Goal: Transaction & Acquisition: Purchase product/service

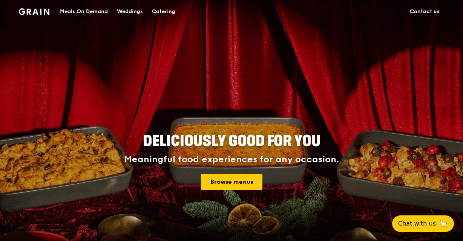
click at [160, 14] on div "Catering" at bounding box center [163, 11] width 23 height 23
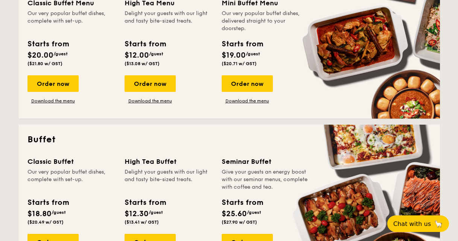
scroll to position [188, 0]
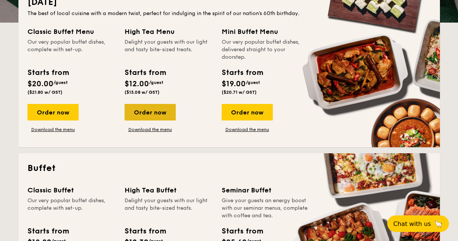
click at [145, 113] on div "Order now" at bounding box center [150, 112] width 51 height 17
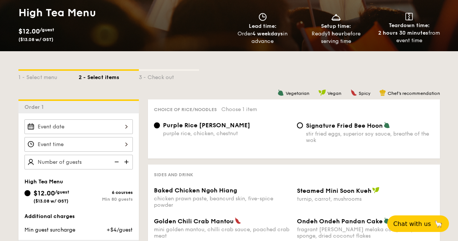
scroll to position [189, 0]
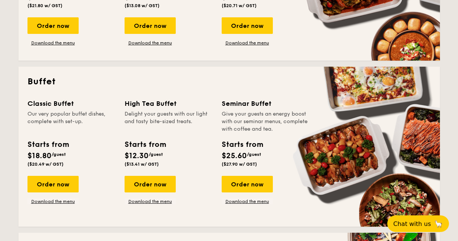
scroll to position [263, 0]
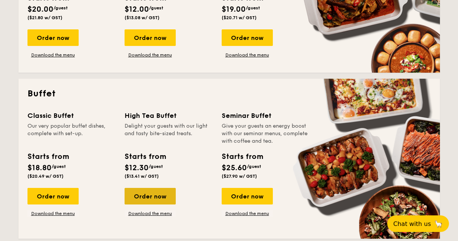
click at [156, 194] on div "Order now" at bounding box center [150, 196] width 51 height 17
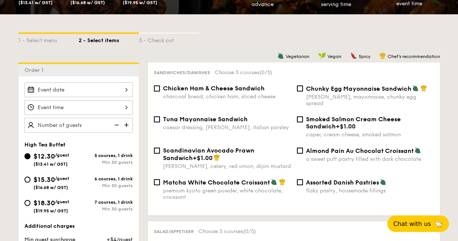
scroll to position [149, 0]
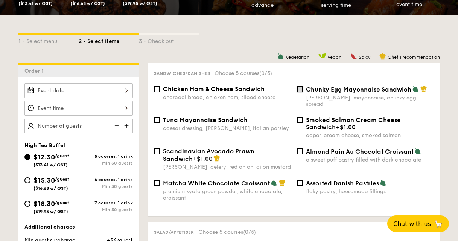
click at [300, 89] on input "Chunky Egg Mayonnaise Sandwich dijon mustard, mayonnaise, chunky egg spread" at bounding box center [300, 89] width 6 height 6
click at [298, 89] on input "Chunky Egg Mayonnaise Sandwich dijon mustard, mayonnaise, chunky egg spread" at bounding box center [300, 89] width 6 height 6
checkbox input "false"
click at [162, 88] on div "Chicken Ham & Cheese Sandwich charcoal bread, chicken ham, sliced cheese" at bounding box center [222, 93] width 143 height 15
click at [158, 89] on input "Chicken Ham & Cheese Sandwich charcoal bread, chicken ham, sliced cheese" at bounding box center [157, 89] width 6 height 6
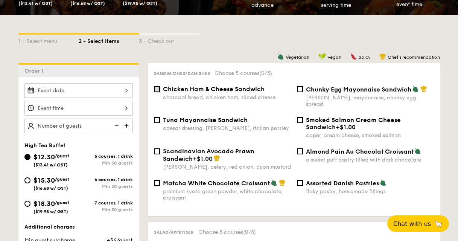
checkbox input "true"
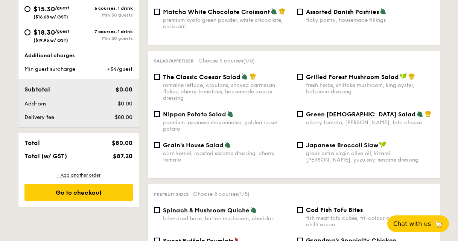
scroll to position [299, 0]
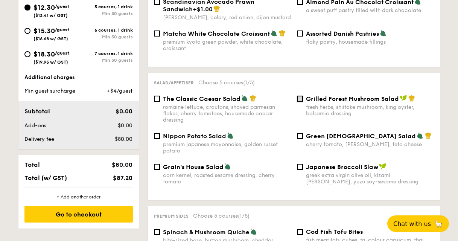
click at [300, 96] on input "Grilled Forest Mushroom Salad fresh herbs, shiitake mushroom, king oyster, bals…" at bounding box center [300, 99] width 6 height 6
checkbox input "true"
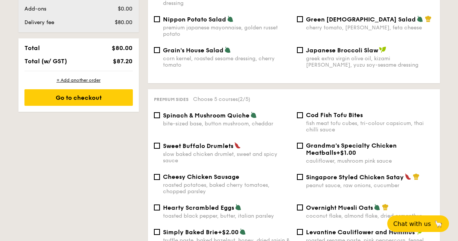
scroll to position [448, 0]
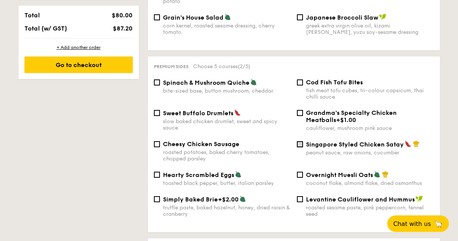
click at [300, 141] on input "Singapore Styled Chicken Satay peanut sauce, raw onions, cucumber" at bounding box center [300, 144] width 6 height 6
checkbox input "true"
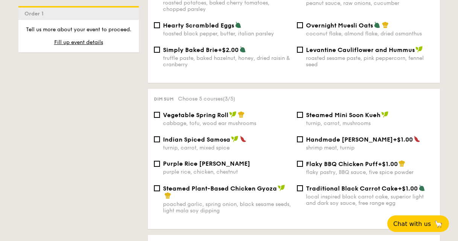
scroll to position [635, 0]
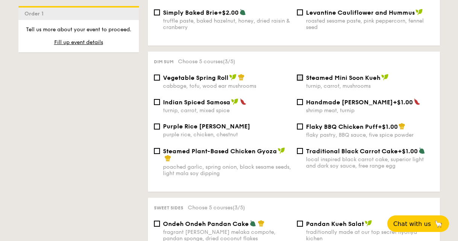
click at [301, 75] on input "Steamed Mini Soon Kueh turnip, carrot, mushrooms" at bounding box center [300, 78] width 6 height 6
checkbox input "true"
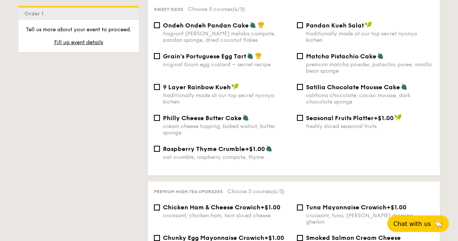
scroll to position [822, 0]
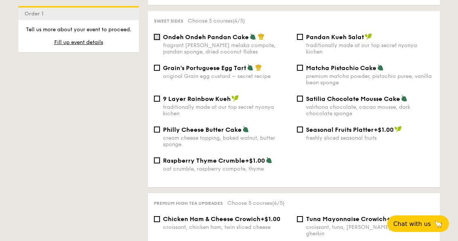
click at [157, 34] on input "Ondeh Ondeh Pandan Cake fragrant gula melaka compote, pandan sponge, dried coco…" at bounding box center [157, 37] width 6 height 6
checkbox input "true"
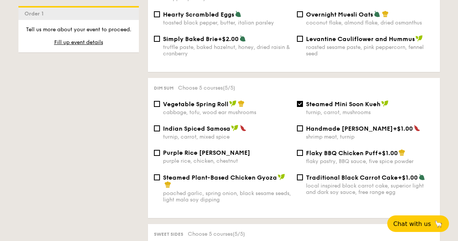
scroll to position [620, 0]
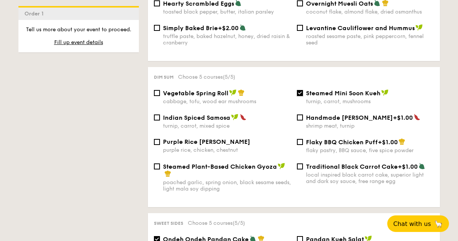
click at [301, 90] on input "Steamed Mini Soon Kueh turnip, carrot, mushrooms" at bounding box center [300, 93] width 6 height 6
checkbox input "false"
click at [158, 163] on input "Steamed Plant-Based Chicken Gyoza poached garlic, spring onion, black sesame se…" at bounding box center [157, 166] width 6 height 6
checkbox input "true"
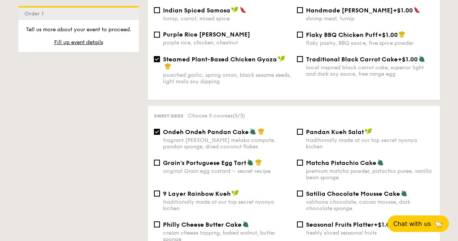
scroll to position [769, 0]
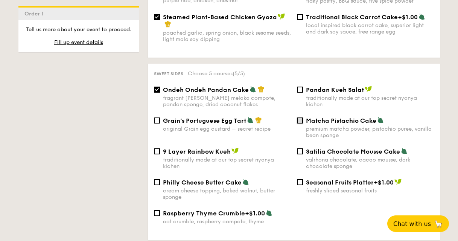
click at [302, 118] on input "Matcha Pistachio Cake premium matcha powder, pistachio puree, vanilla bean spon…" at bounding box center [300, 121] width 6 height 6
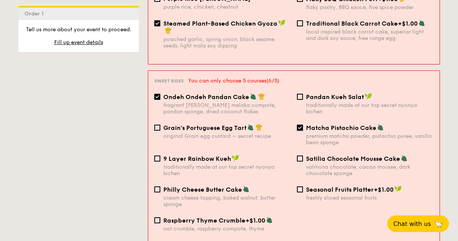
click at [301, 125] on input "Matcha Pistachio Cake premium matcha powder, pistachio puree, vanilla bean spon…" at bounding box center [300, 128] width 6 height 6
checkbox input "false"
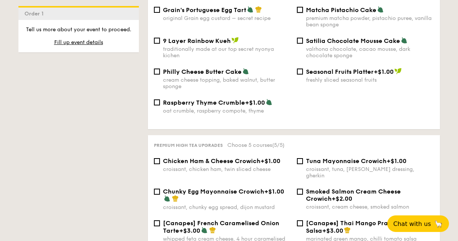
scroll to position [768, 0]
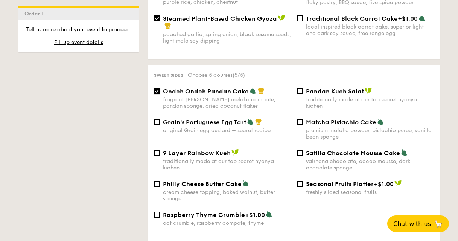
click at [157, 88] on input "Ondeh Ondeh Pandan Cake fragrant gula melaka compote, pandan sponge, dried coco…" at bounding box center [157, 91] width 6 height 6
checkbox input "false"
click at [304, 118] on div "Matcha Pistachio Cake premium matcha powder, pistachio puree, vanilla bean spon…" at bounding box center [365, 129] width 143 height 22
click at [302, 119] on input "Matcha Pistachio Cake premium matcha powder, pistachio puree, vanilla bean spon…" at bounding box center [300, 122] width 6 height 6
checkbox input "true"
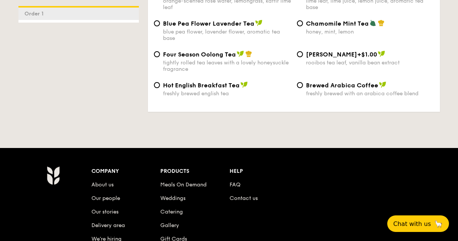
scroll to position [1395, 0]
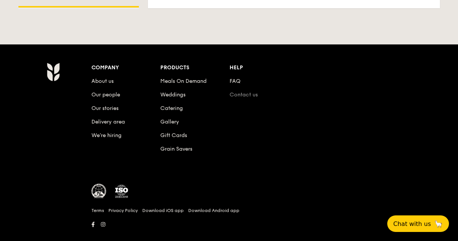
click at [248, 92] on link "Contact us" at bounding box center [244, 95] width 28 height 6
